Goal: Task Accomplishment & Management: Manage account settings

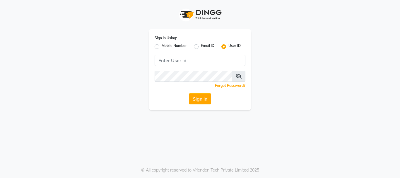
click at [176, 47] on label "Mobile Number" at bounding box center [173, 46] width 25 height 7
click at [165, 47] on input "Mobile Number" at bounding box center [163, 45] width 4 height 4
radio input "true"
radio input "false"
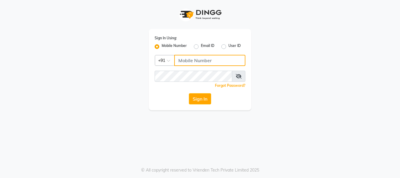
click at [187, 63] on input "Username" at bounding box center [209, 60] width 71 height 11
type input "7987010045"
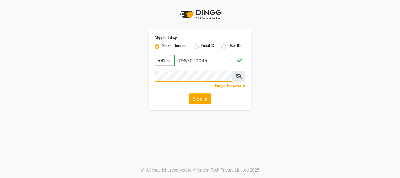
click at [189, 93] on button "Sign In" at bounding box center [200, 98] width 22 height 11
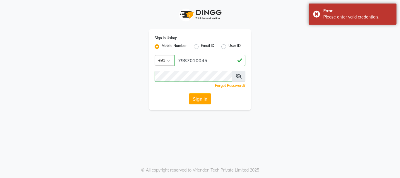
click at [238, 75] on icon at bounding box center [238, 76] width 6 height 5
click at [189, 93] on button "Sign In" at bounding box center [200, 98] width 22 height 11
